Goal: Transaction & Acquisition: Download file/media

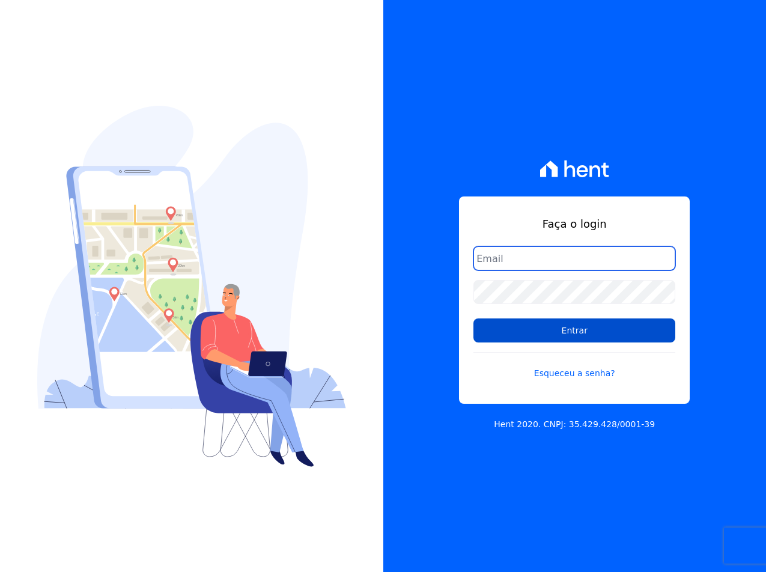
type input "sac@jdgconstrutora.com.br"
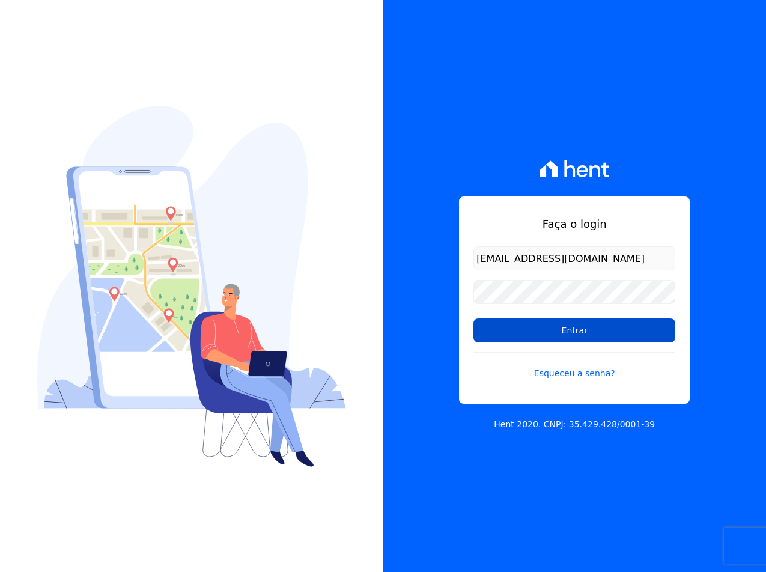
click at [539, 330] on input "Entrar" at bounding box center [574, 330] width 202 height 24
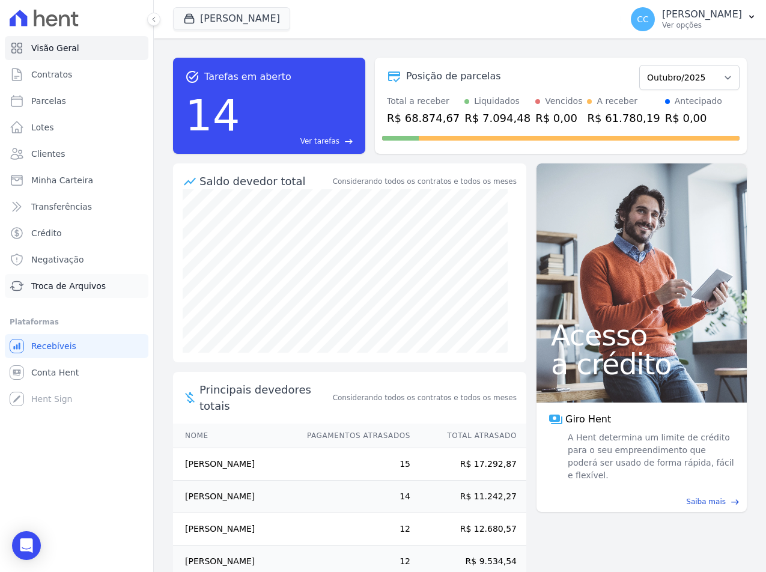
click at [53, 289] on span "Troca de Arquivos" at bounding box center [68, 286] width 74 height 12
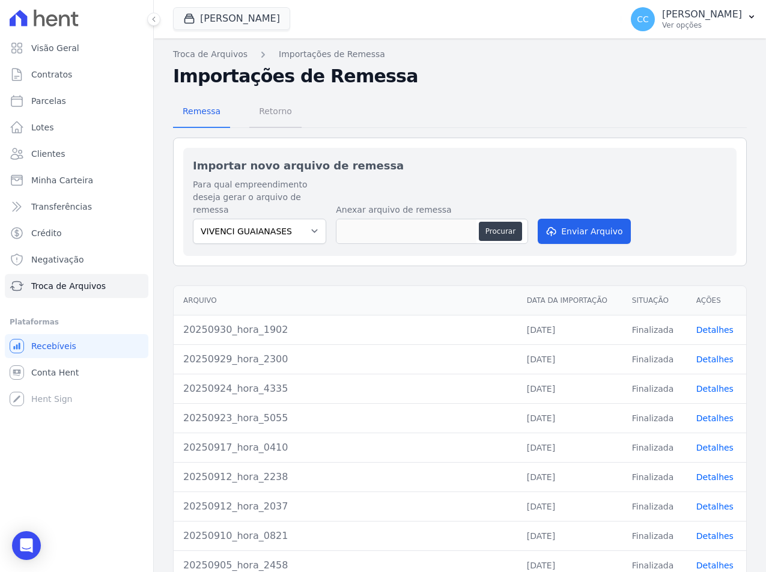
click at [255, 124] on link "Retorno" at bounding box center [275, 112] width 52 height 31
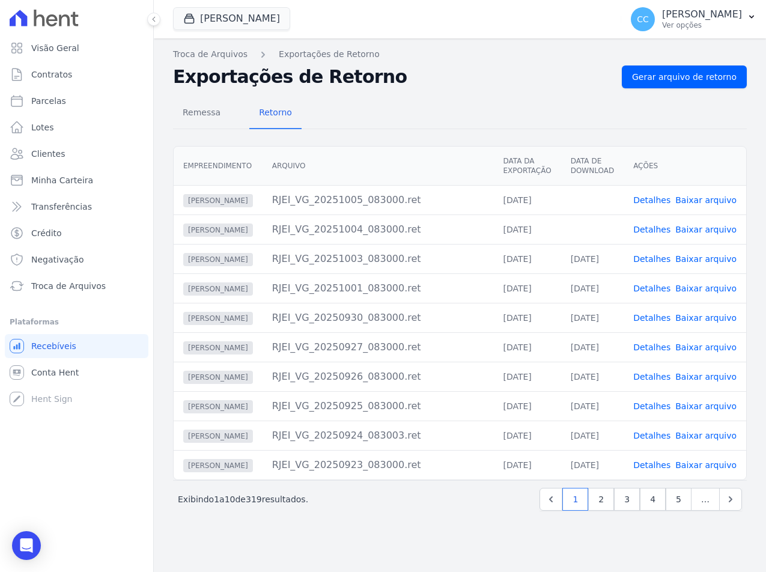
click at [699, 226] on link "Baixar arquivo" at bounding box center [705, 230] width 61 height 10
click at [701, 202] on link "Baixar arquivo" at bounding box center [705, 200] width 61 height 10
click at [239, 11] on button "[PERSON_NAME]" at bounding box center [231, 18] width 117 height 23
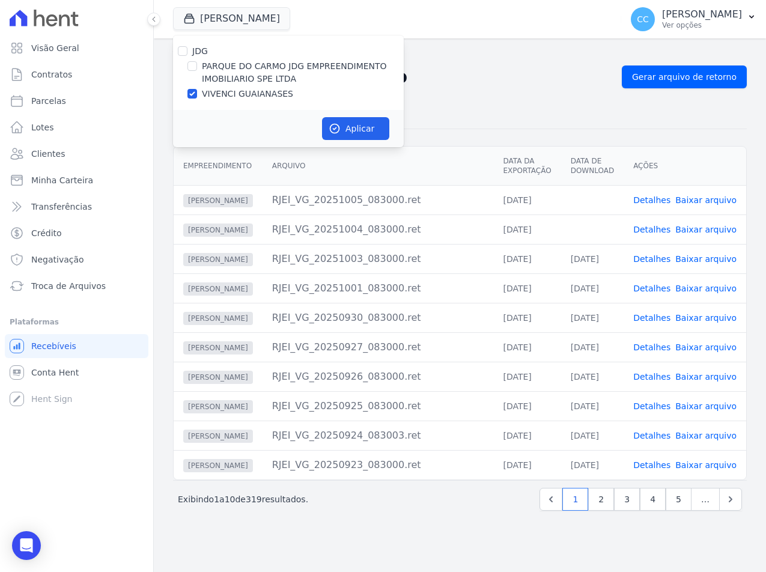
click at [237, 75] on label "PARQUE DO CARMO JDG EMPREENDIMENTO IMOBILIARIO SPE LTDA" at bounding box center [303, 72] width 202 height 25
click at [197, 71] on input "PARQUE DO CARMO JDG EMPREENDIMENTO IMOBILIARIO SPE LTDA" at bounding box center [192, 66] width 10 height 10
checkbox input "true"
click at [234, 89] on label "VIVENCI GUAIANASES" at bounding box center [247, 94] width 91 height 13
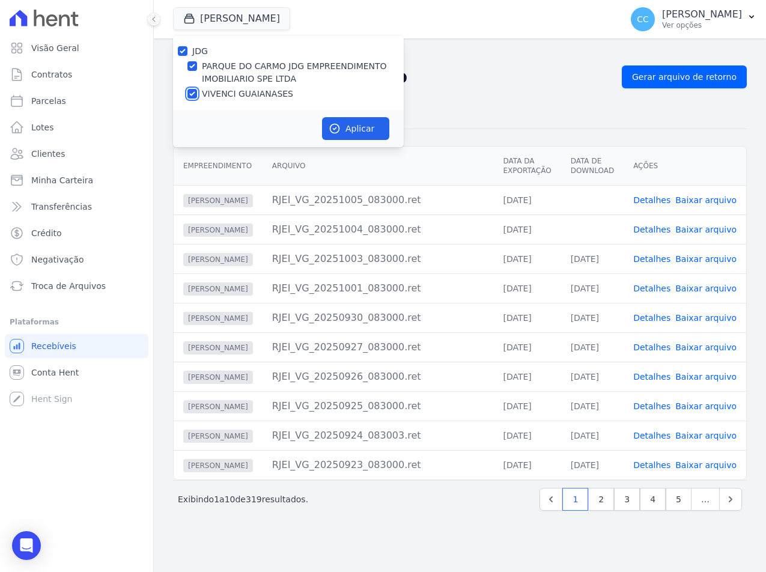
click at [197, 89] on input "VIVENCI GUAIANASES" at bounding box center [192, 94] width 10 height 10
checkbox input "false"
click at [339, 121] on button "Aplicar" at bounding box center [355, 128] width 67 height 23
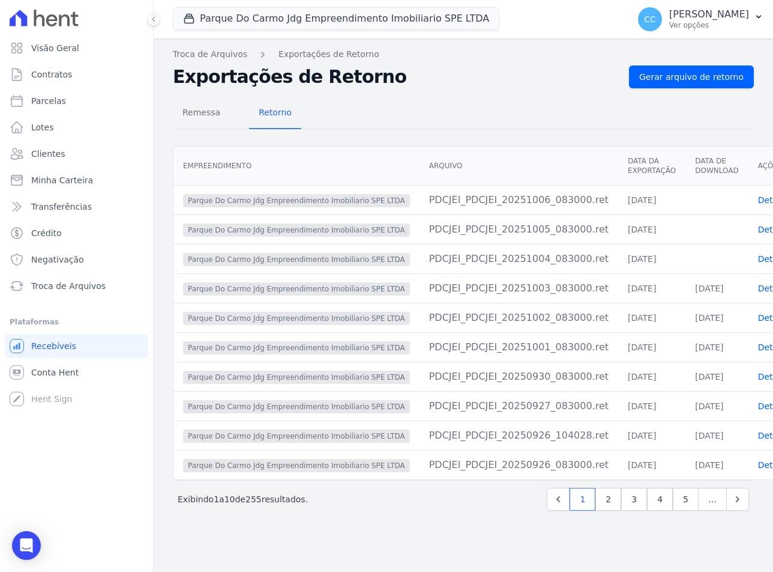
click at [617, 116] on div "Remessa Retorno" at bounding box center [463, 113] width 581 height 31
